Goal: Check status

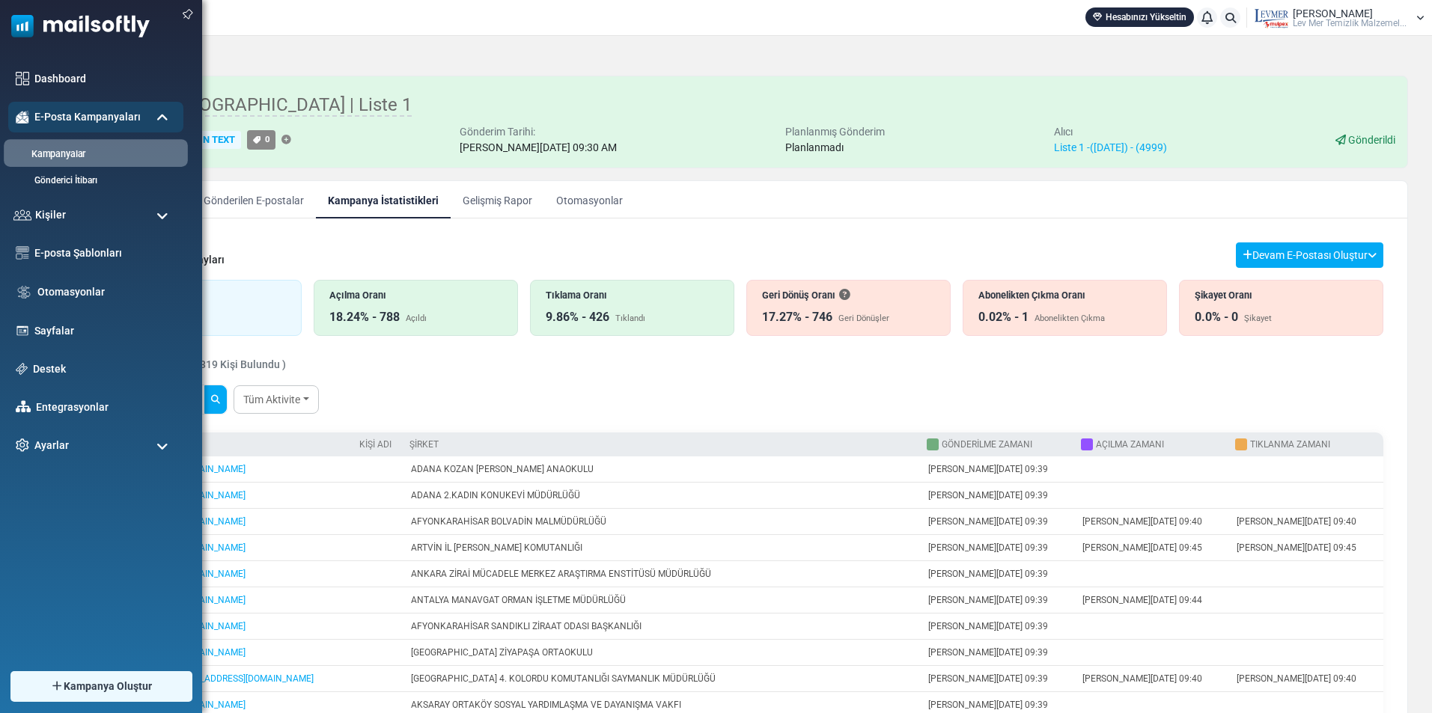
click at [45, 153] on link "Kampanyalar" at bounding box center [94, 154] width 180 height 14
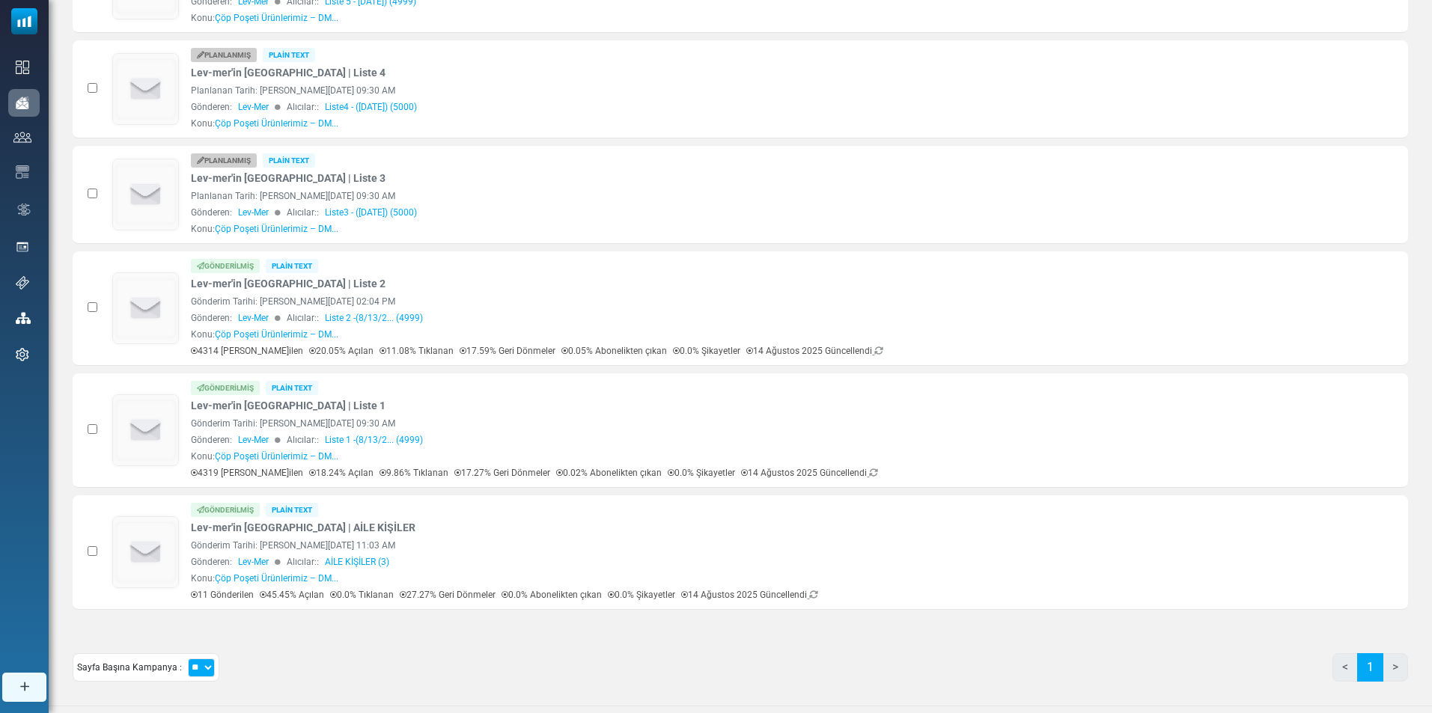
scroll to position [471, 0]
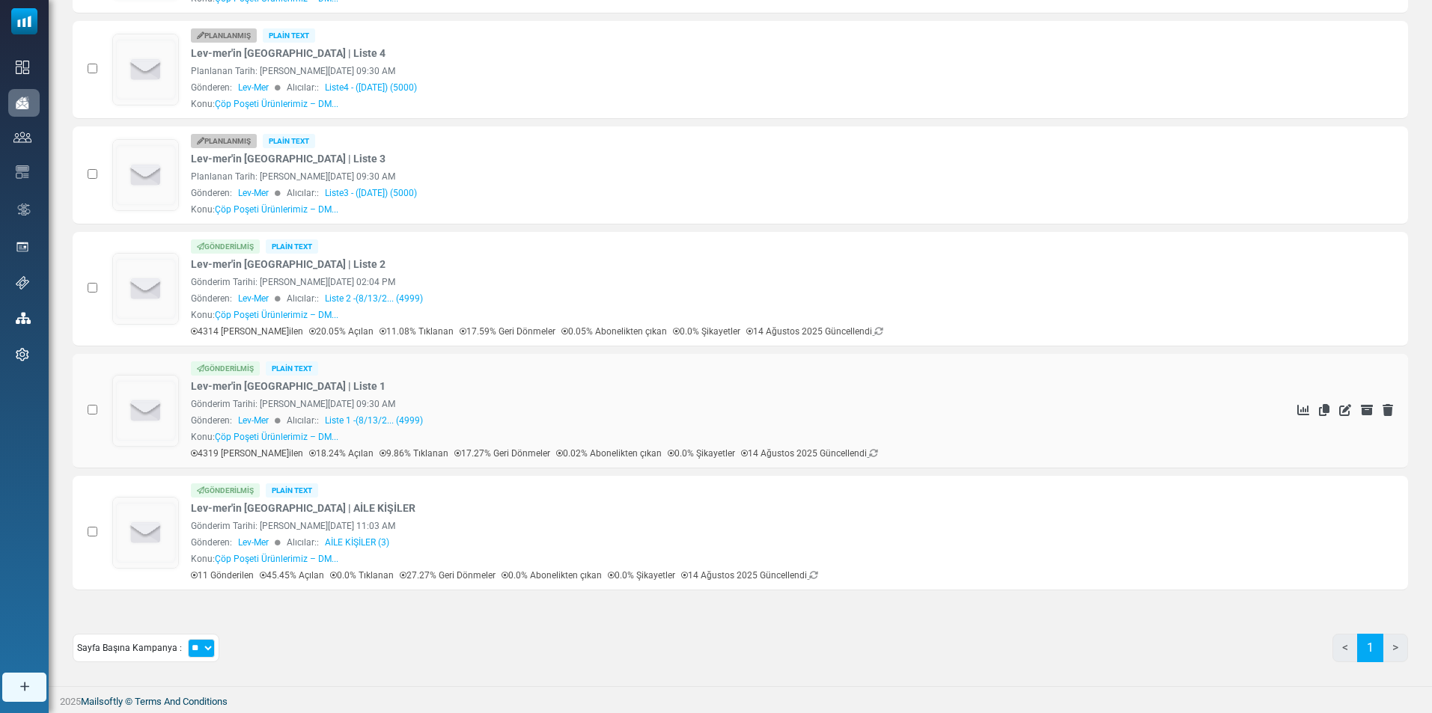
click at [510, 393] on div "Gönderilmiş Plain Text Lev-mer'in Kampanyası | Liste 1 Gönderim Tarihi: August …" at bounding box center [710, 410] width 1039 height 99
click at [245, 385] on link "Lev-mer'in [GEOGRAPHIC_DATA] | Liste 1" at bounding box center [288, 387] width 195 height 16
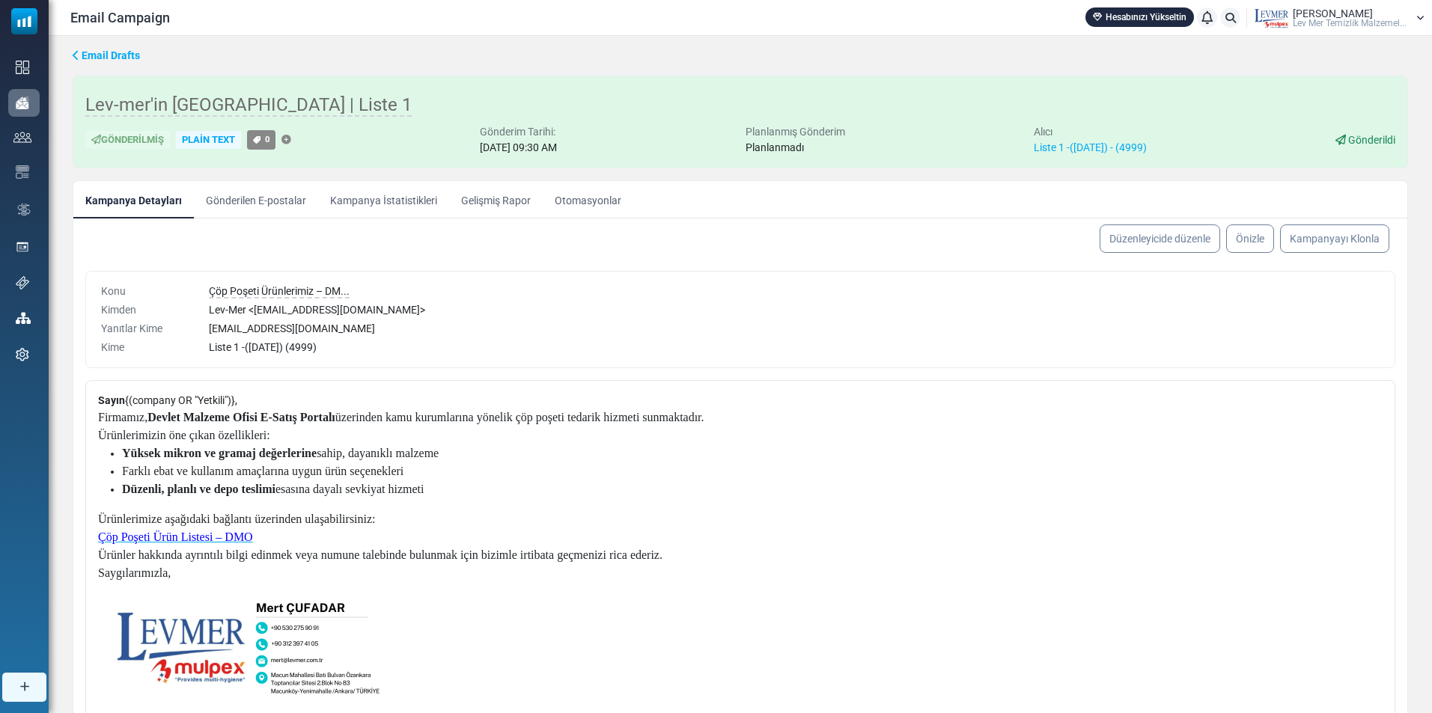
click at [73, 53] on icon at bounding box center [76, 55] width 7 height 10
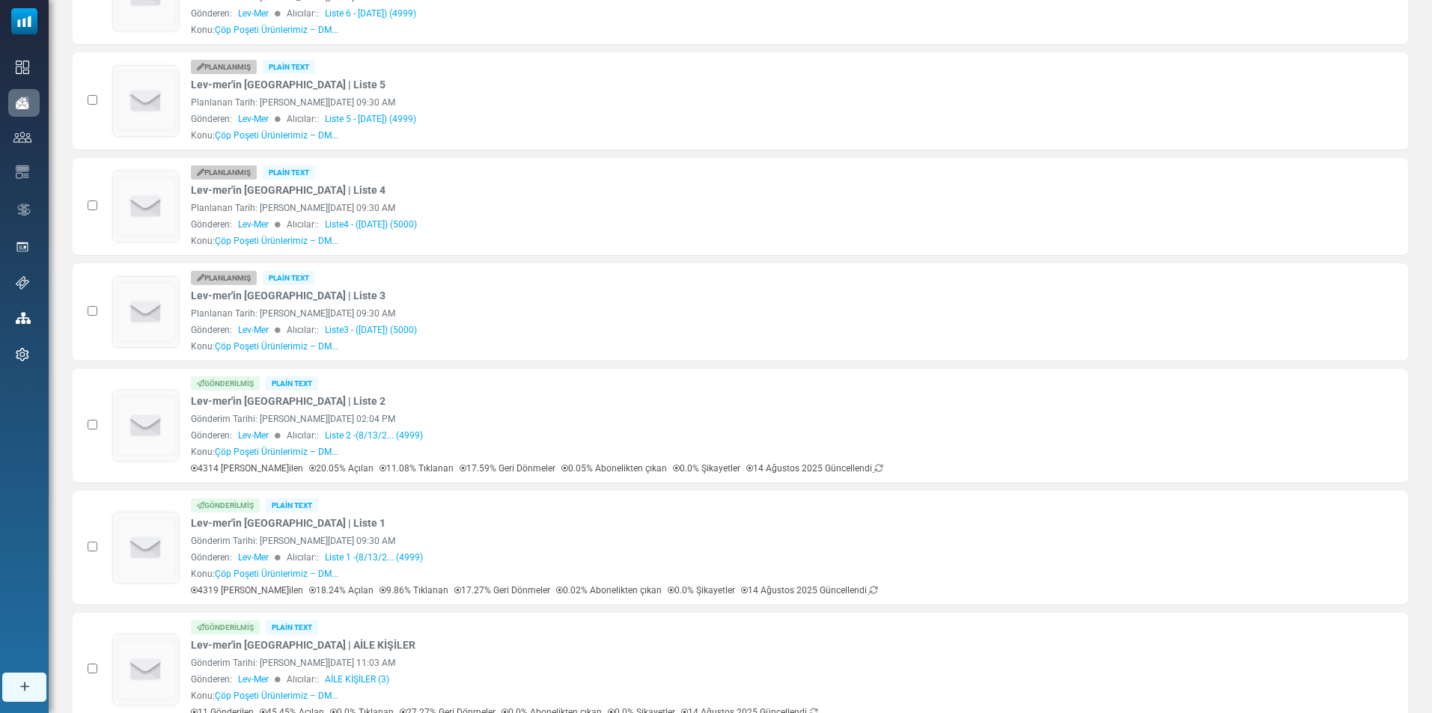
scroll to position [471, 0]
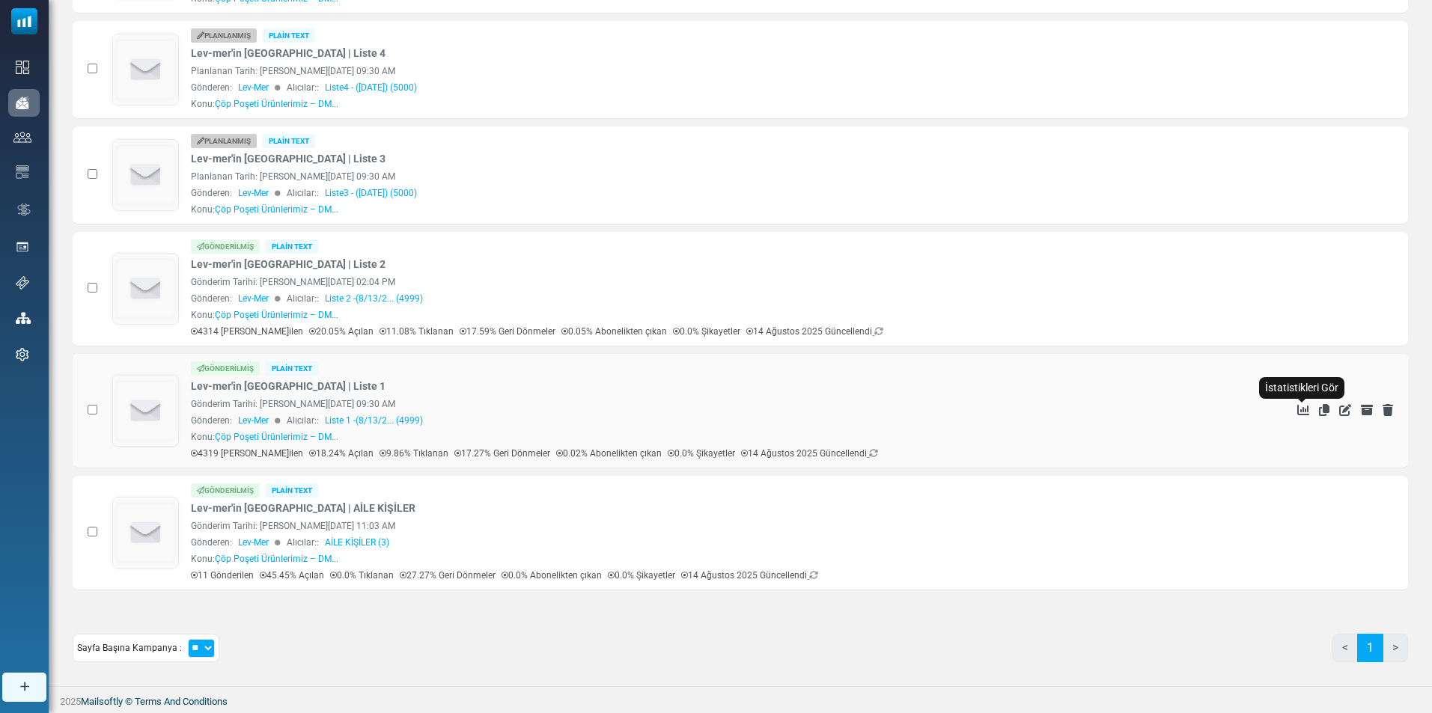
click at [1302, 408] on icon "İstatistikleri Gör" at bounding box center [1303, 410] width 12 height 12
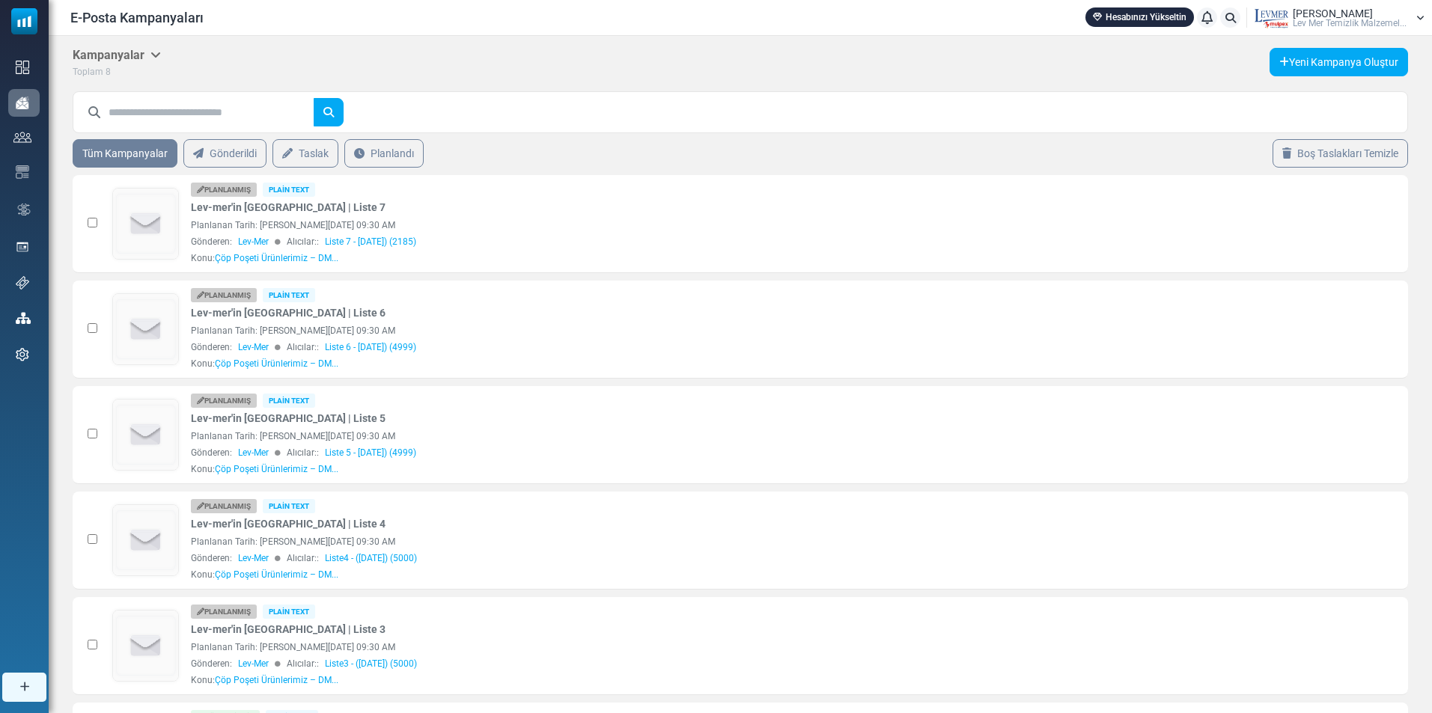
scroll to position [471, 0]
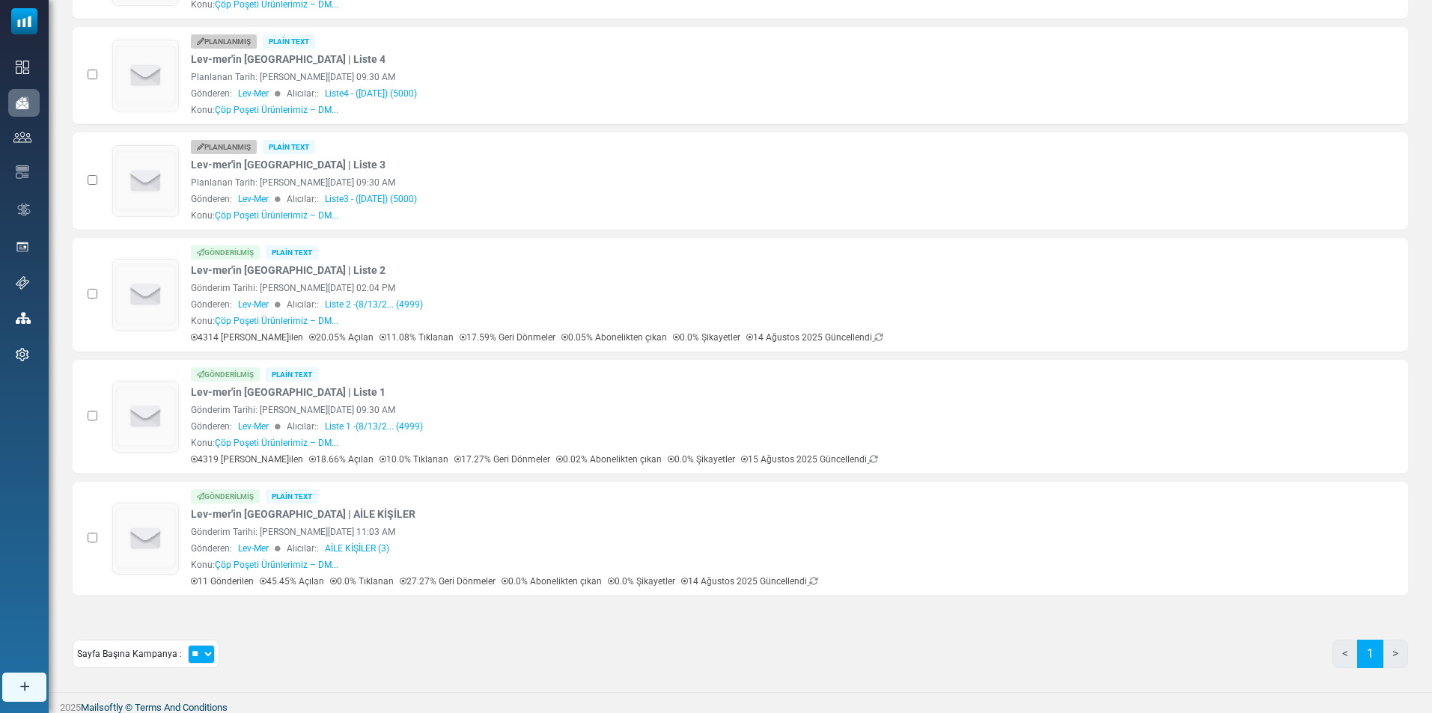
scroll to position [471, 0]
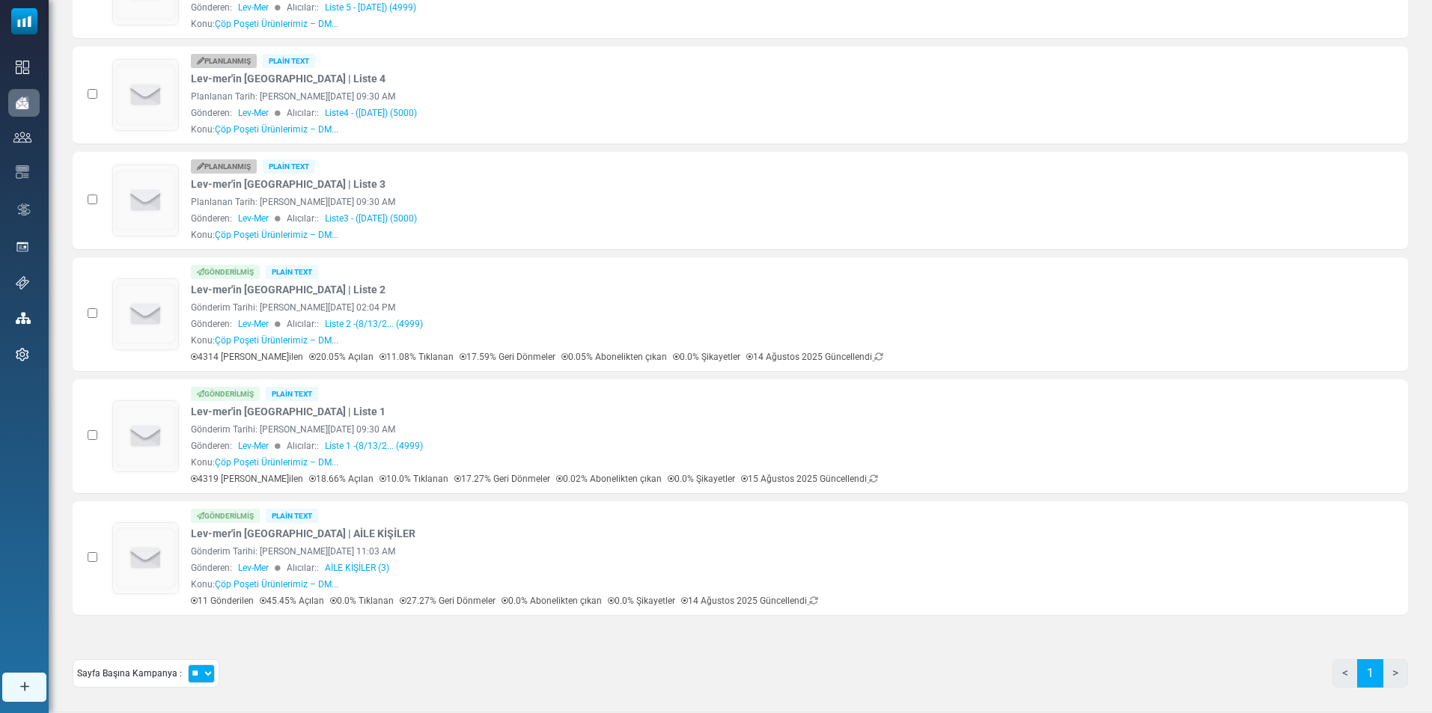
scroll to position [471, 0]
